Goal: Transaction & Acquisition: Download file/media

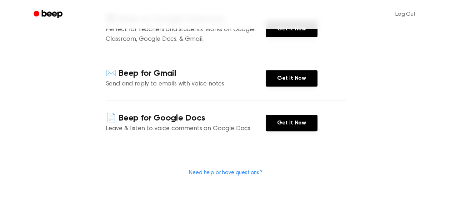
scroll to position [112, 0]
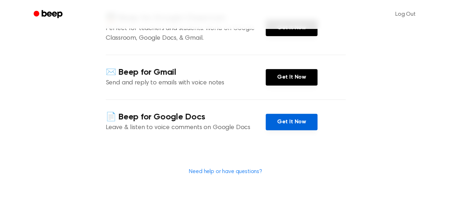
click at [275, 126] on link "Get It Now" at bounding box center [292, 122] width 52 height 16
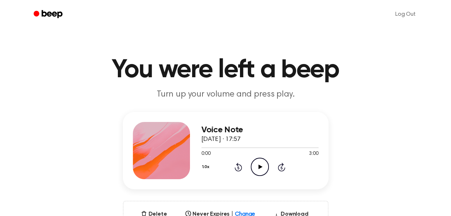
click at [267, 165] on icon "Play Audio" at bounding box center [260, 167] width 18 height 18
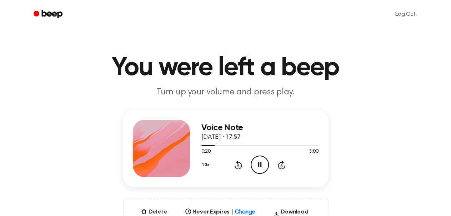
scroll to position [1, 0]
